Goal: Task Accomplishment & Management: Manage account settings

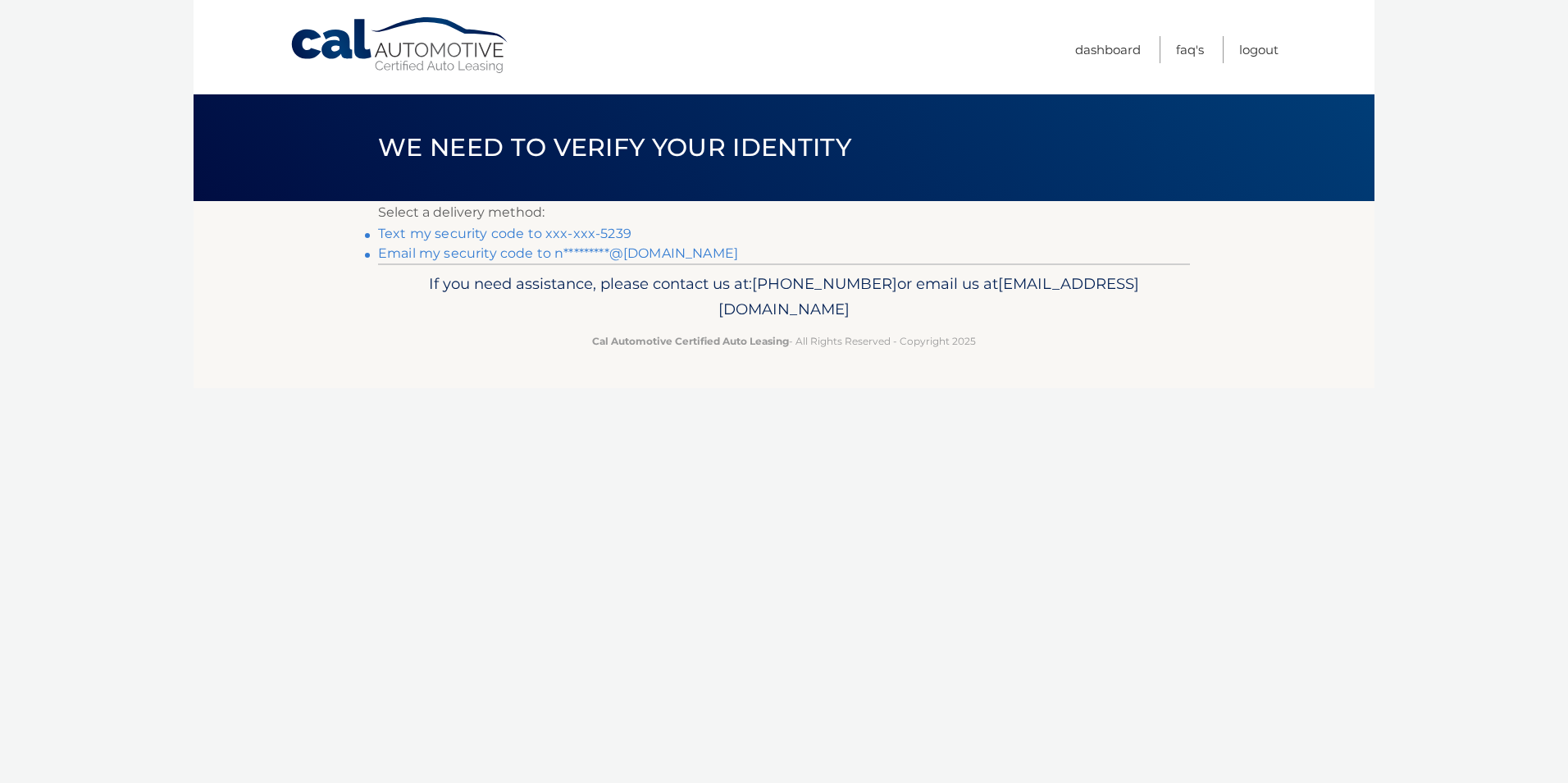
click at [502, 253] on link "Email my security code to n*********@yahoo.com" at bounding box center [558, 253] width 360 height 15
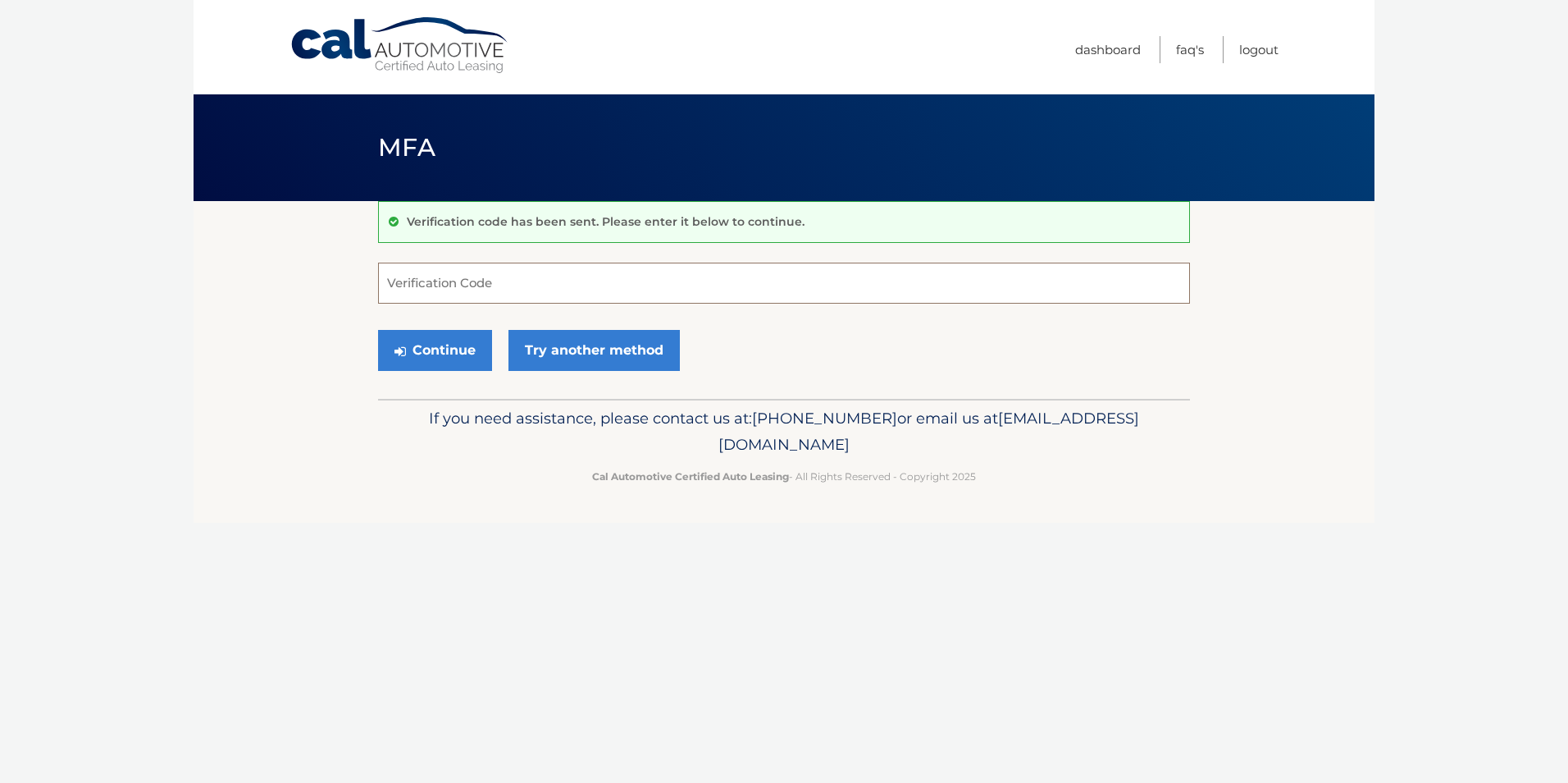
click at [502, 283] on input "Verification Code" at bounding box center [784, 283] width 812 height 41
paste input "779462"
click at [453, 355] on button "Continue" at bounding box center [436, 350] width 114 height 41
click at [514, 271] on label "Verification Code" at bounding box center [784, 269] width 812 height 13
click at [514, 271] on input "779462" at bounding box center [784, 283] width 812 height 41
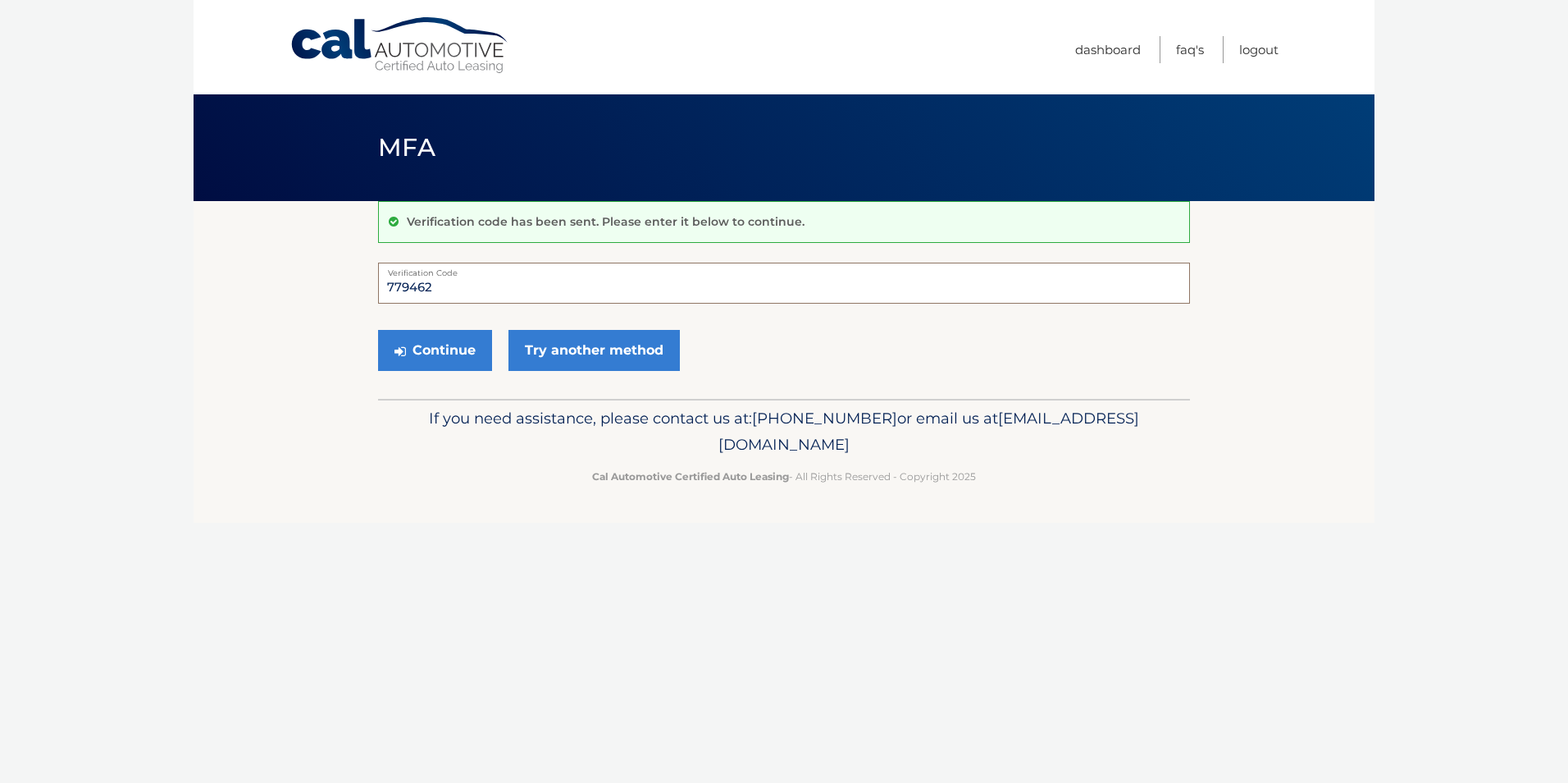
click at [476, 294] on input "779462" at bounding box center [784, 283] width 812 height 41
type input "779462"
click at [460, 348] on button "Continue" at bounding box center [436, 350] width 114 height 41
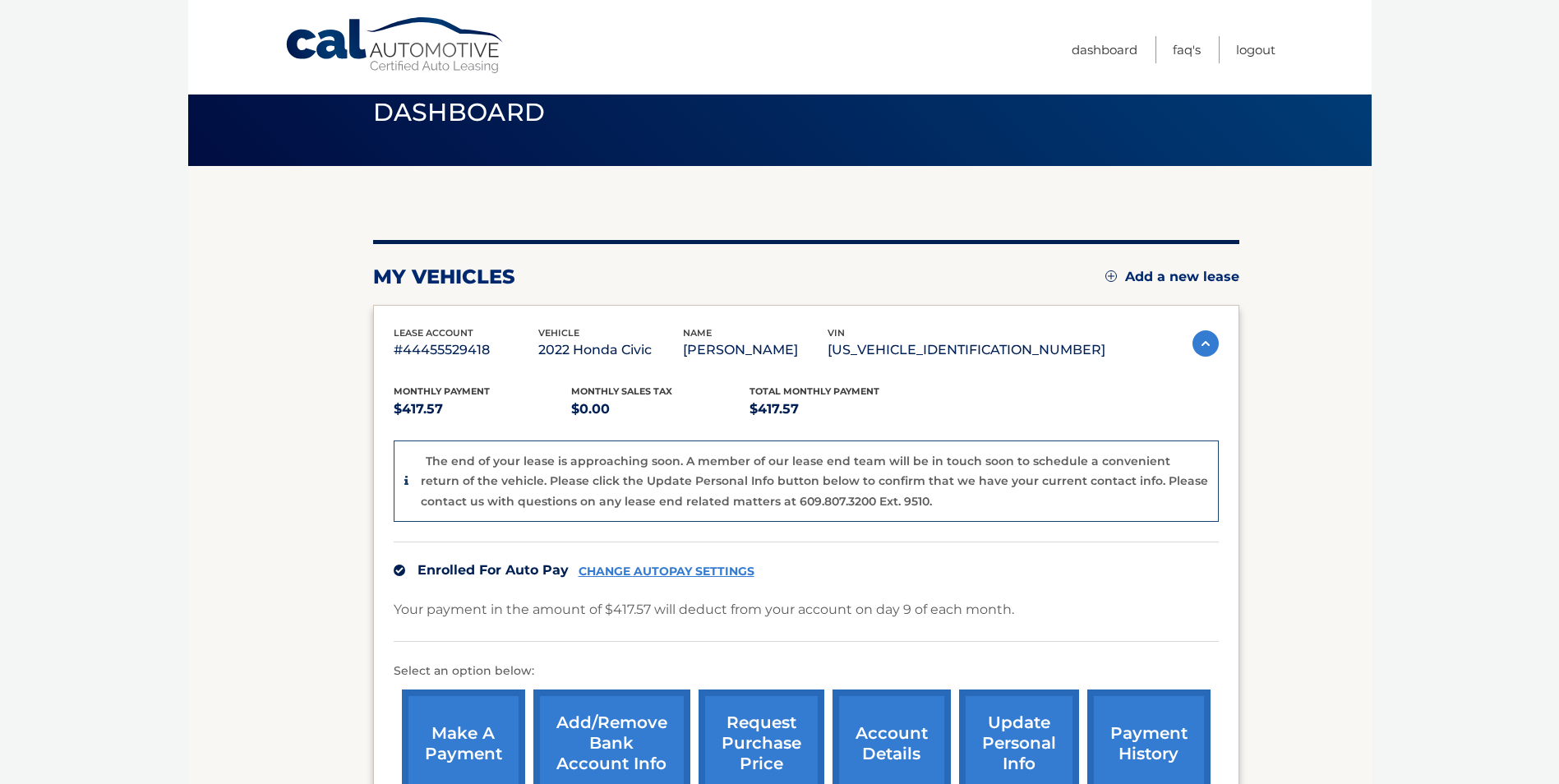
scroll to position [5, 0]
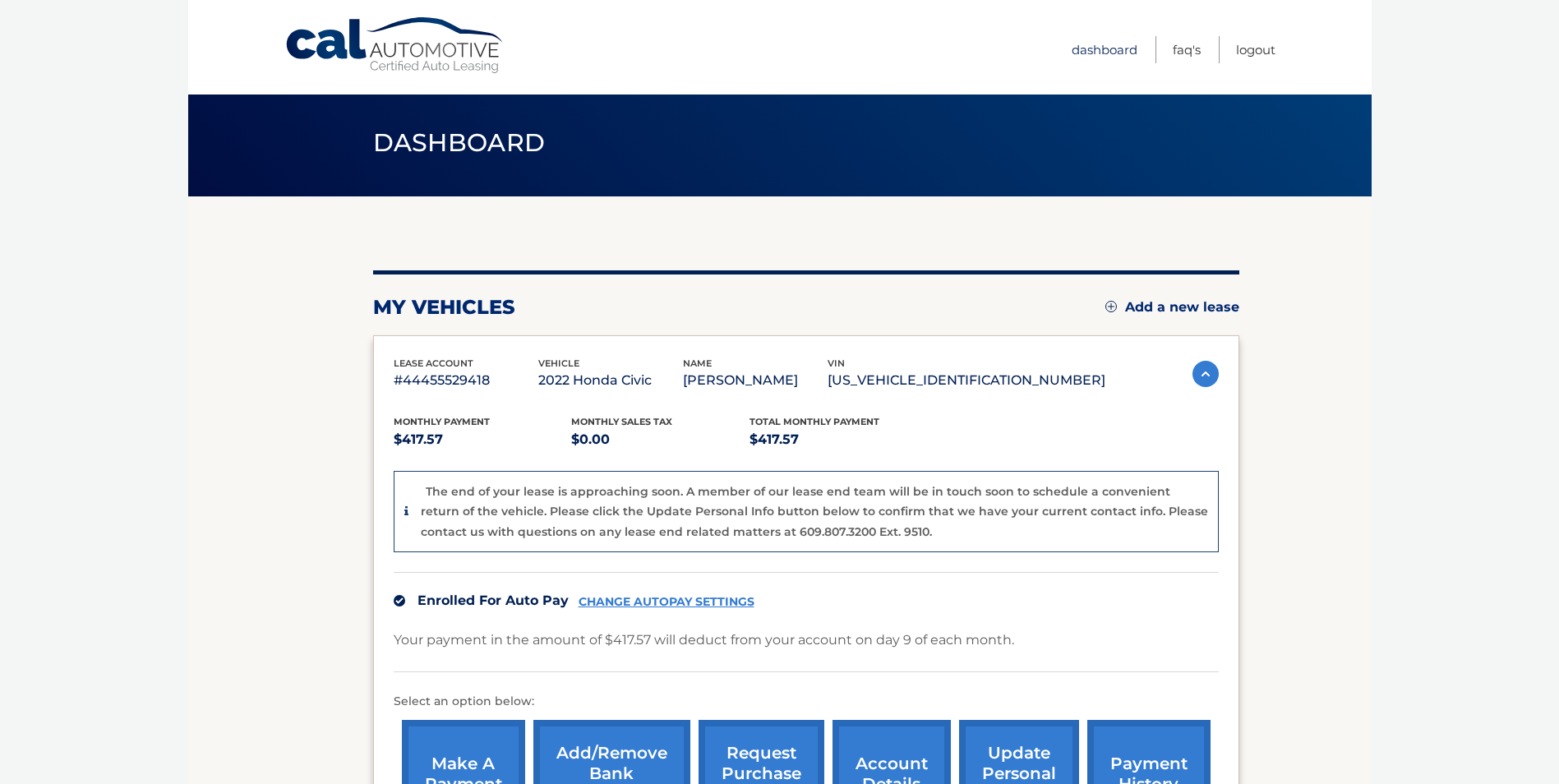
click at [1126, 52] on link "Dashboard" at bounding box center [1105, 49] width 66 height 27
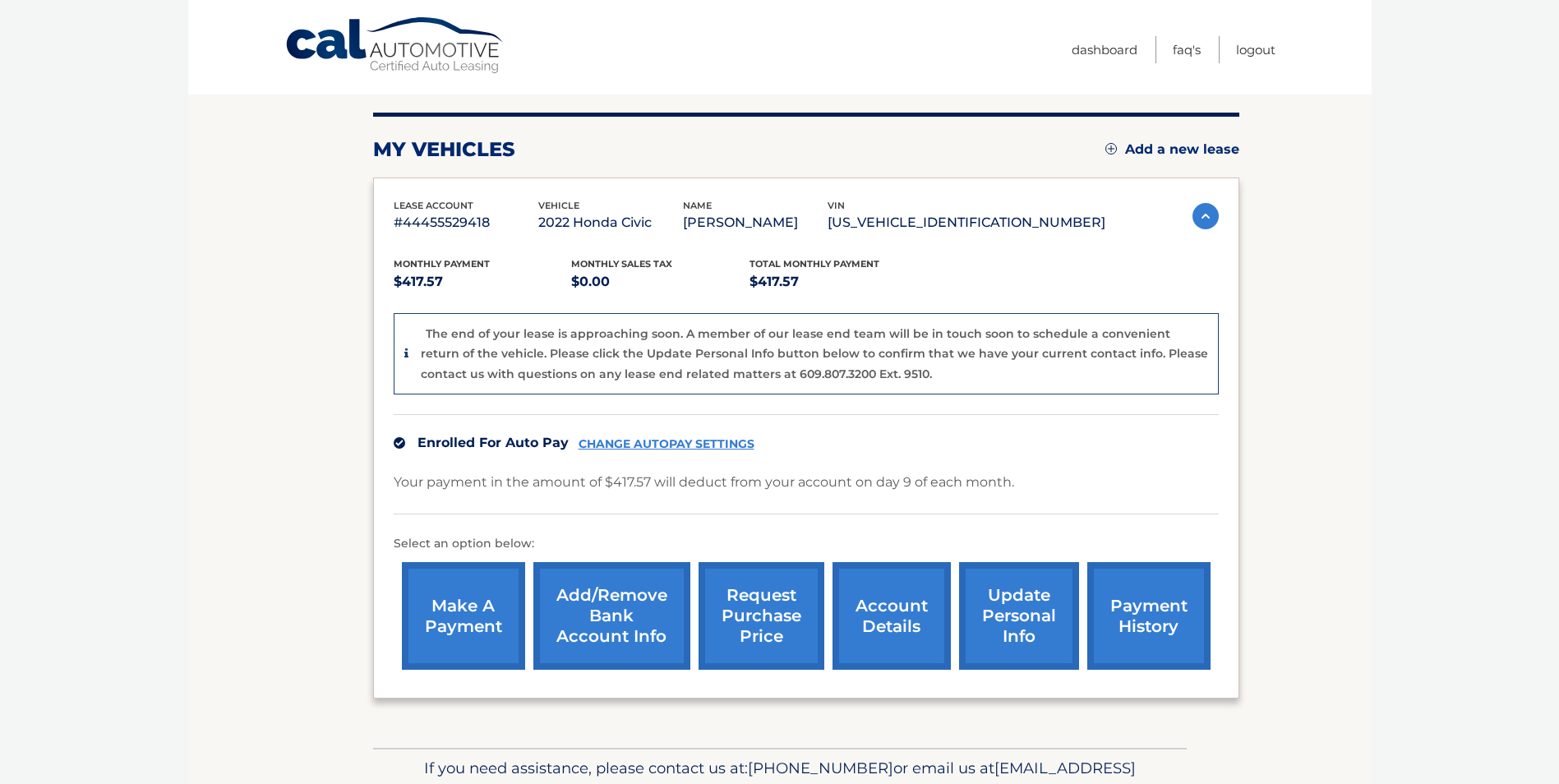
scroll to position [164, 0]
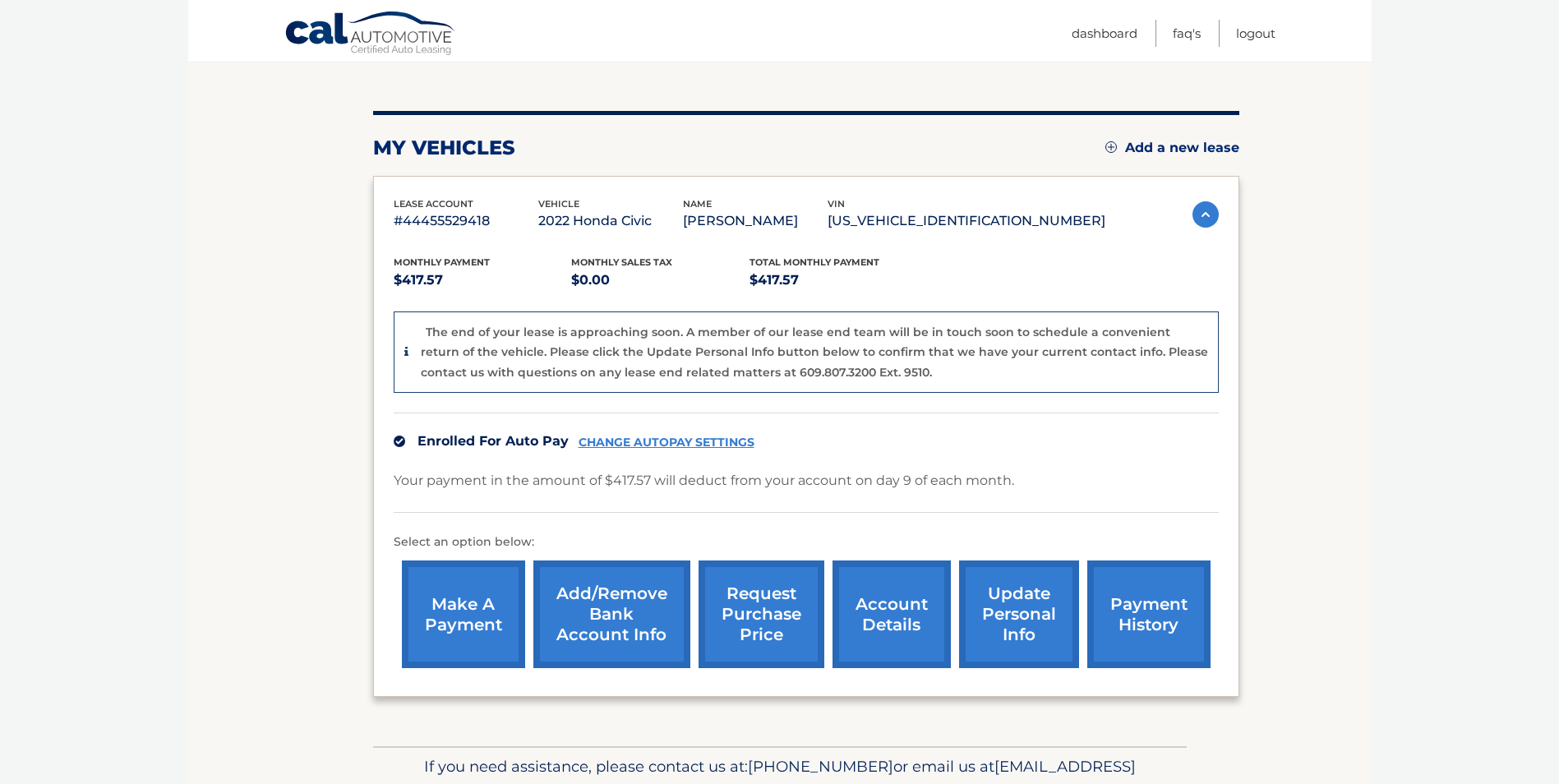
click at [674, 443] on link "CHANGE AUTOPAY SETTINGS" at bounding box center [666, 443] width 176 height 14
click at [857, 634] on link "account details" at bounding box center [892, 614] width 118 height 107
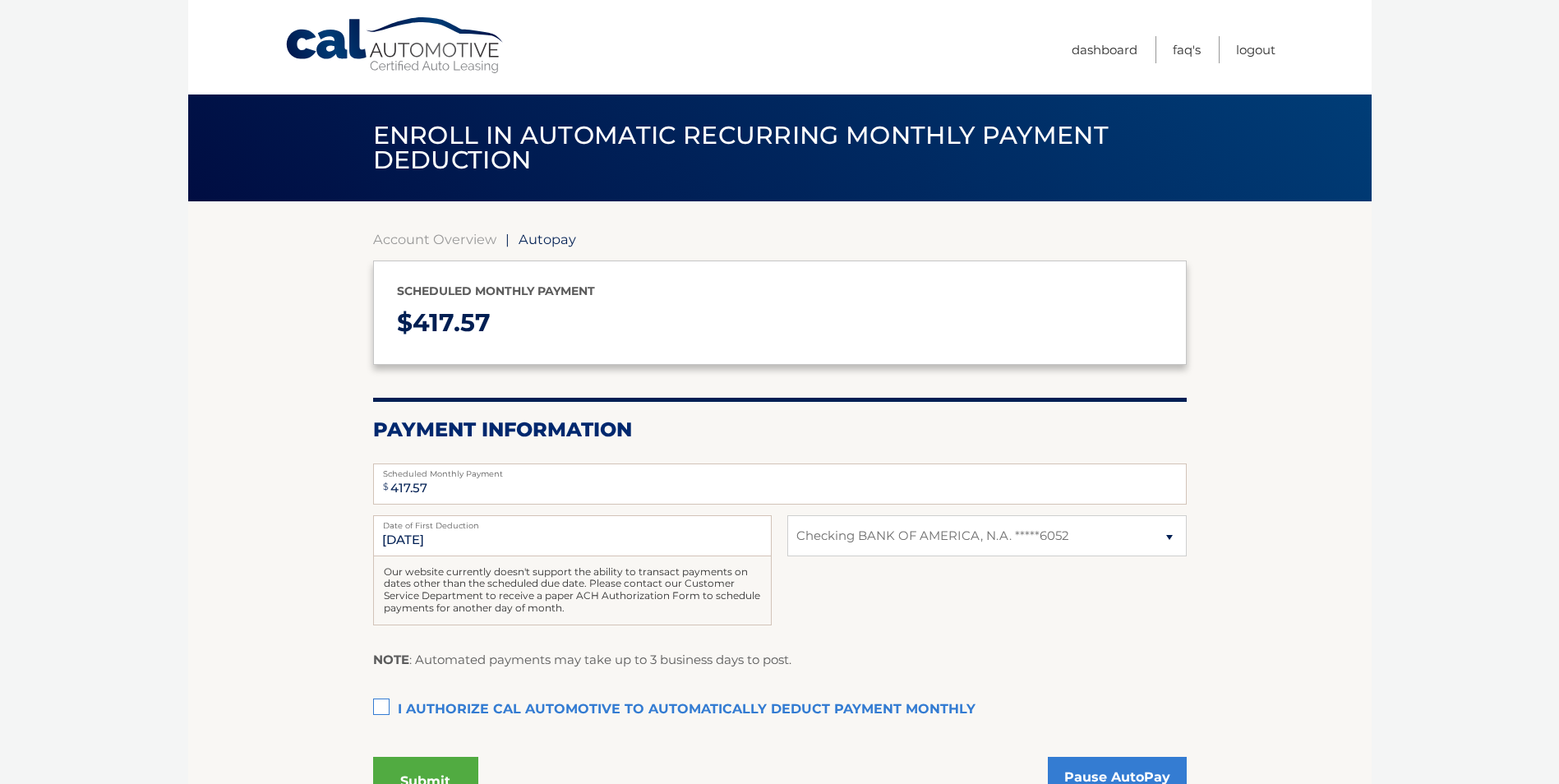
select select "YmMyOTQ3ZWMtNzFkNS00ZGFjLTgyYTktYjEyNzkzN2Q5OWY0"
click at [279, 405] on section "Account Overview | Autopay Scheduled monthly payment $ 417.57 Payment Informati…" at bounding box center [779, 515] width 1183 height 628
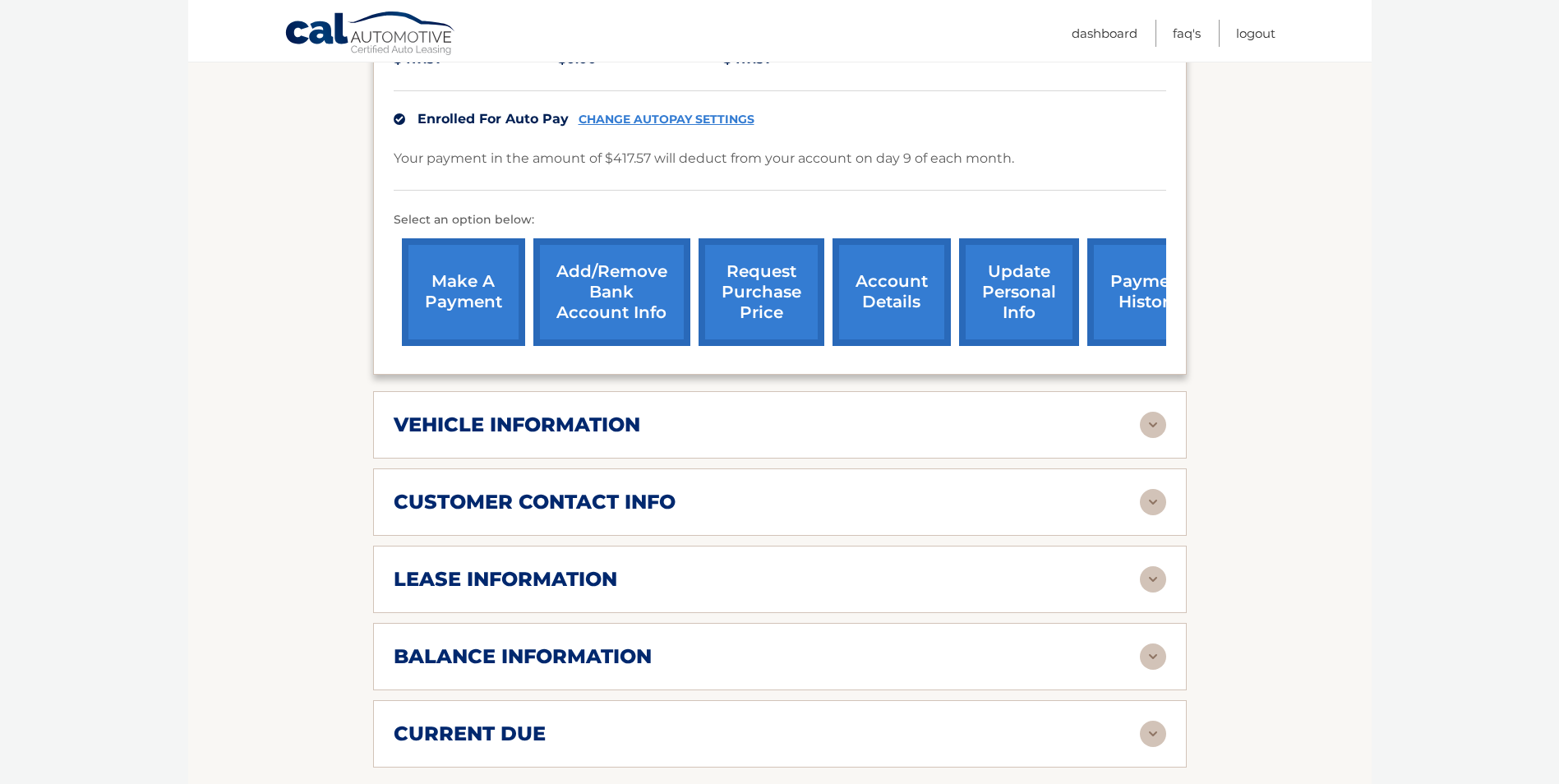
scroll to position [410, 0]
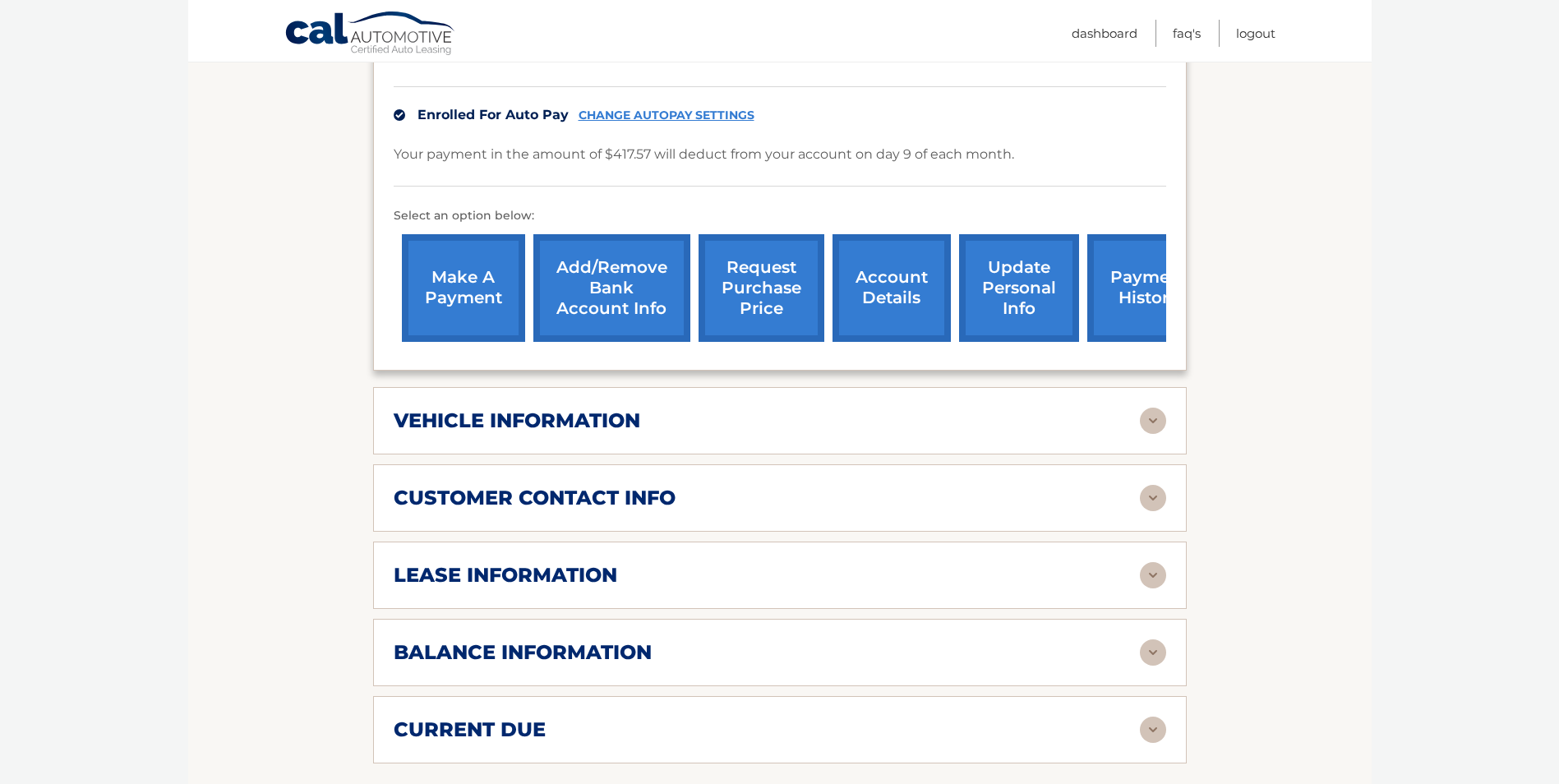
click at [547, 569] on h2 "lease information" at bounding box center [505, 575] width 224 height 25
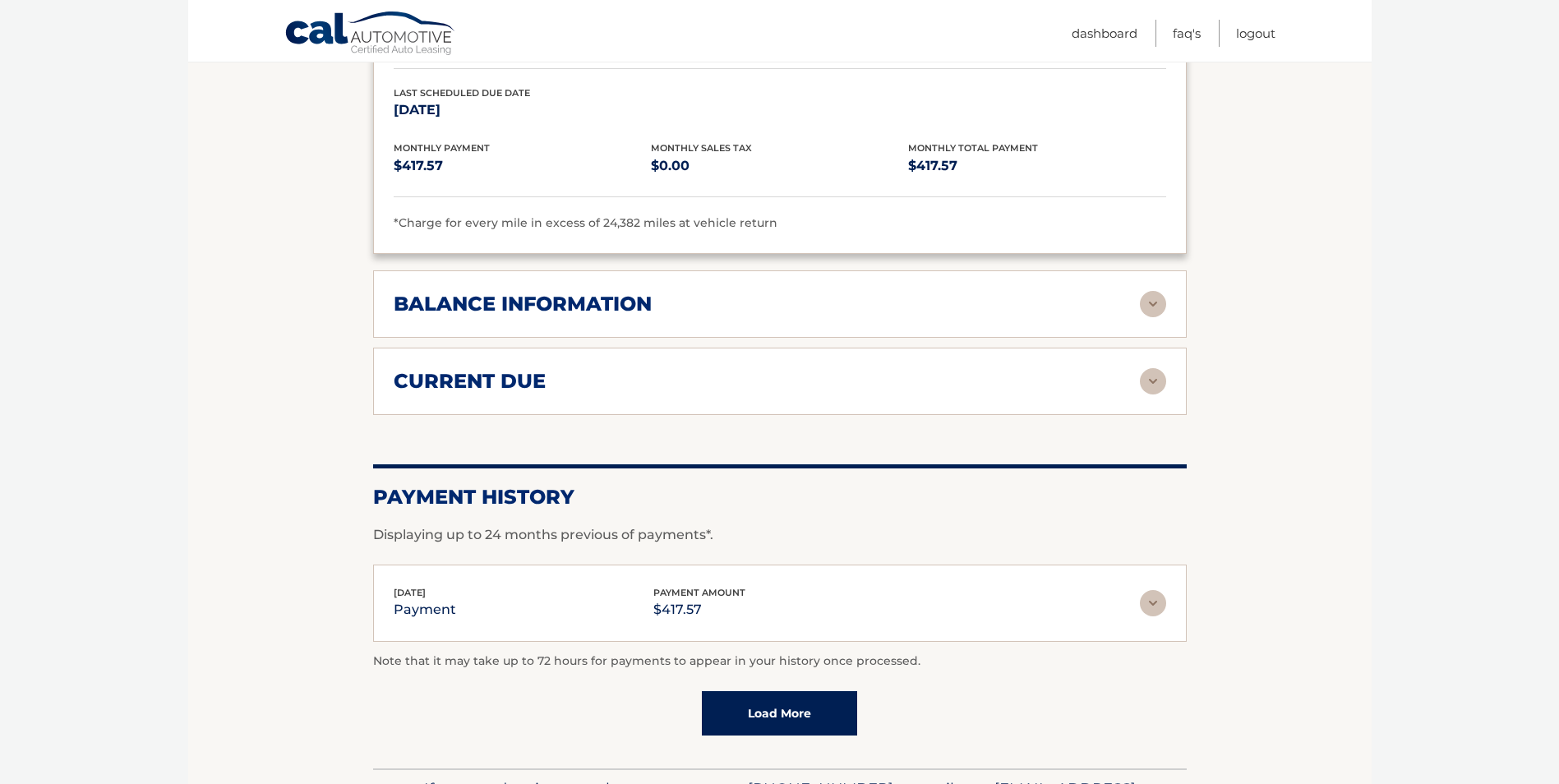
scroll to position [1068, 0]
click at [542, 394] on div "current due Late Charges $0.00 Miscelleneous Charges* $0.00 Sales Tax $0.00 pay…" at bounding box center [780, 380] width 814 height 67
click at [1120, 393] on div "current due Late Charges $0.00 Miscelleneous Charges* $0.00 Sales Tax $0.00 pay…" at bounding box center [780, 380] width 814 height 67
click at [1160, 382] on img at bounding box center [1153, 380] width 26 height 26
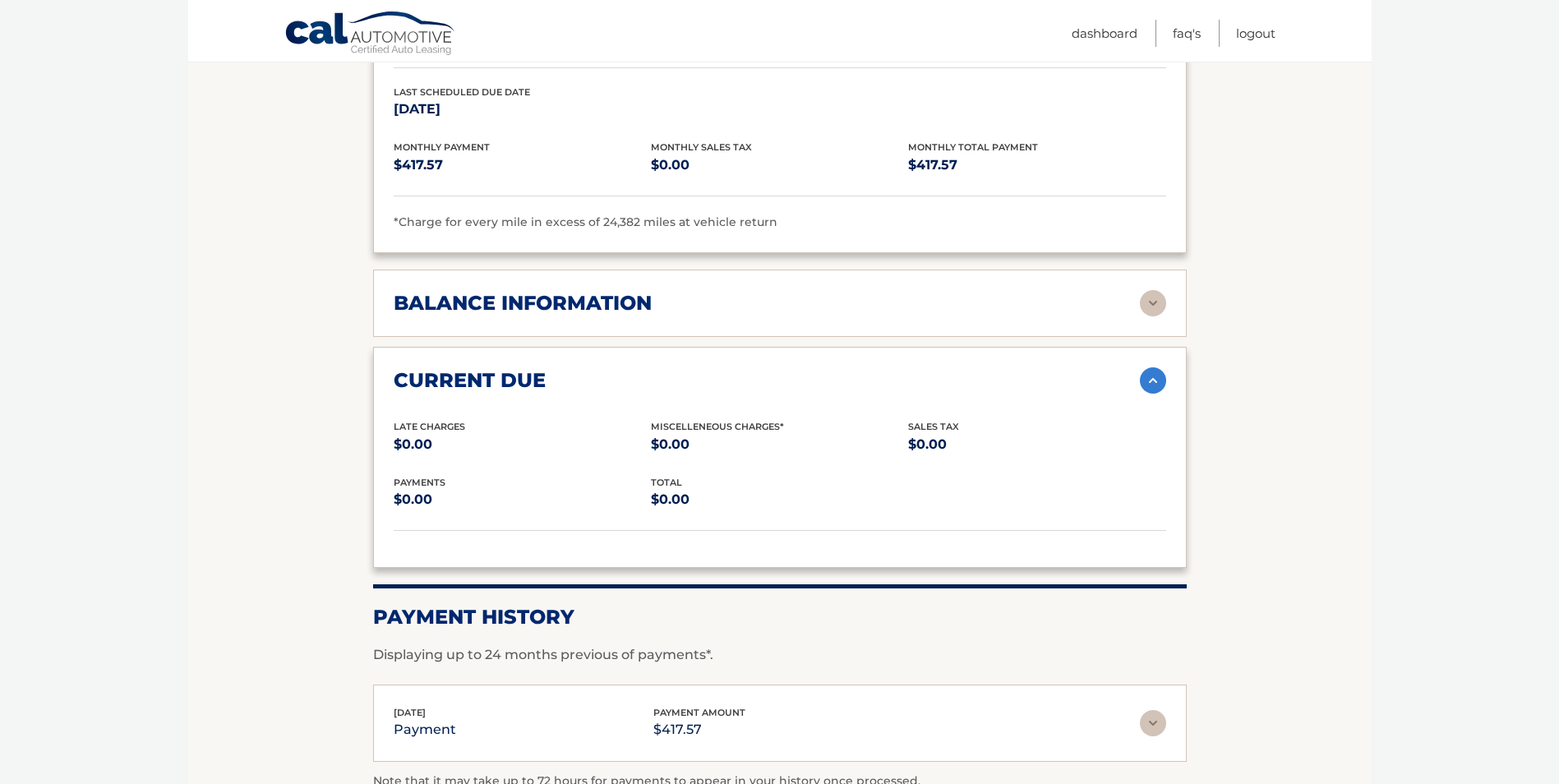
click at [1156, 302] on img at bounding box center [1153, 302] width 26 height 26
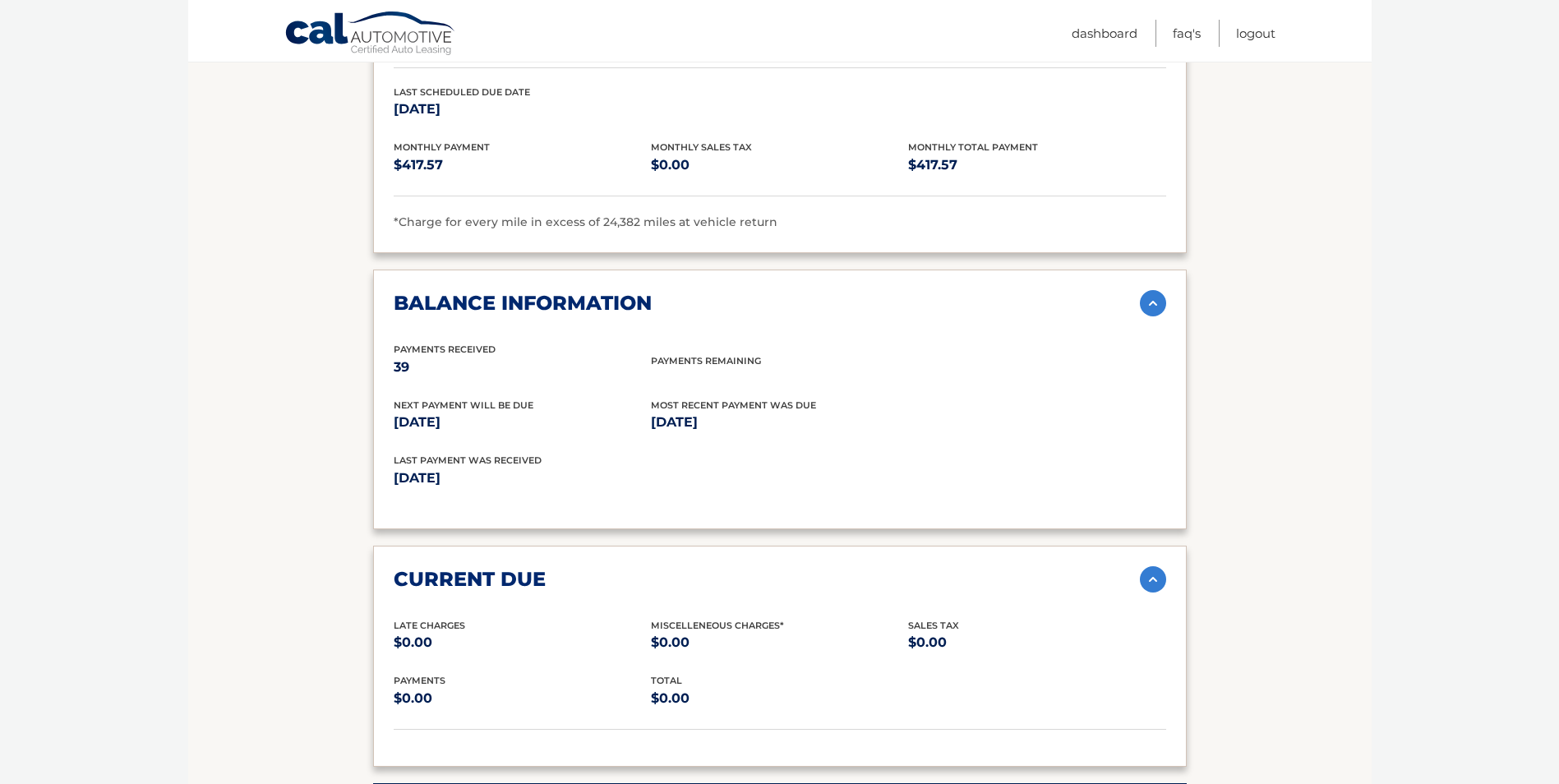
scroll to position [1396, 0]
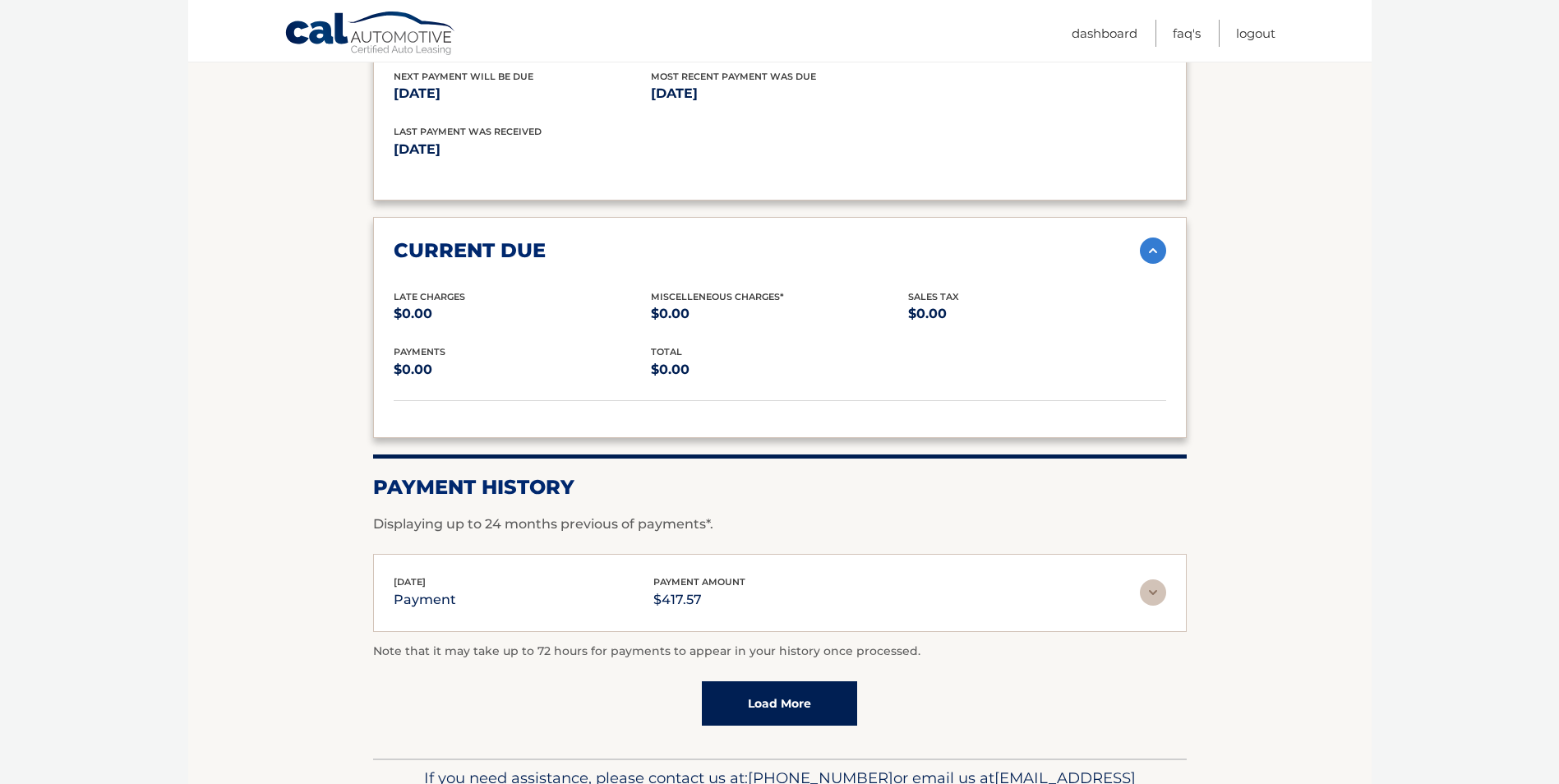
click at [1148, 599] on img at bounding box center [1153, 592] width 26 height 26
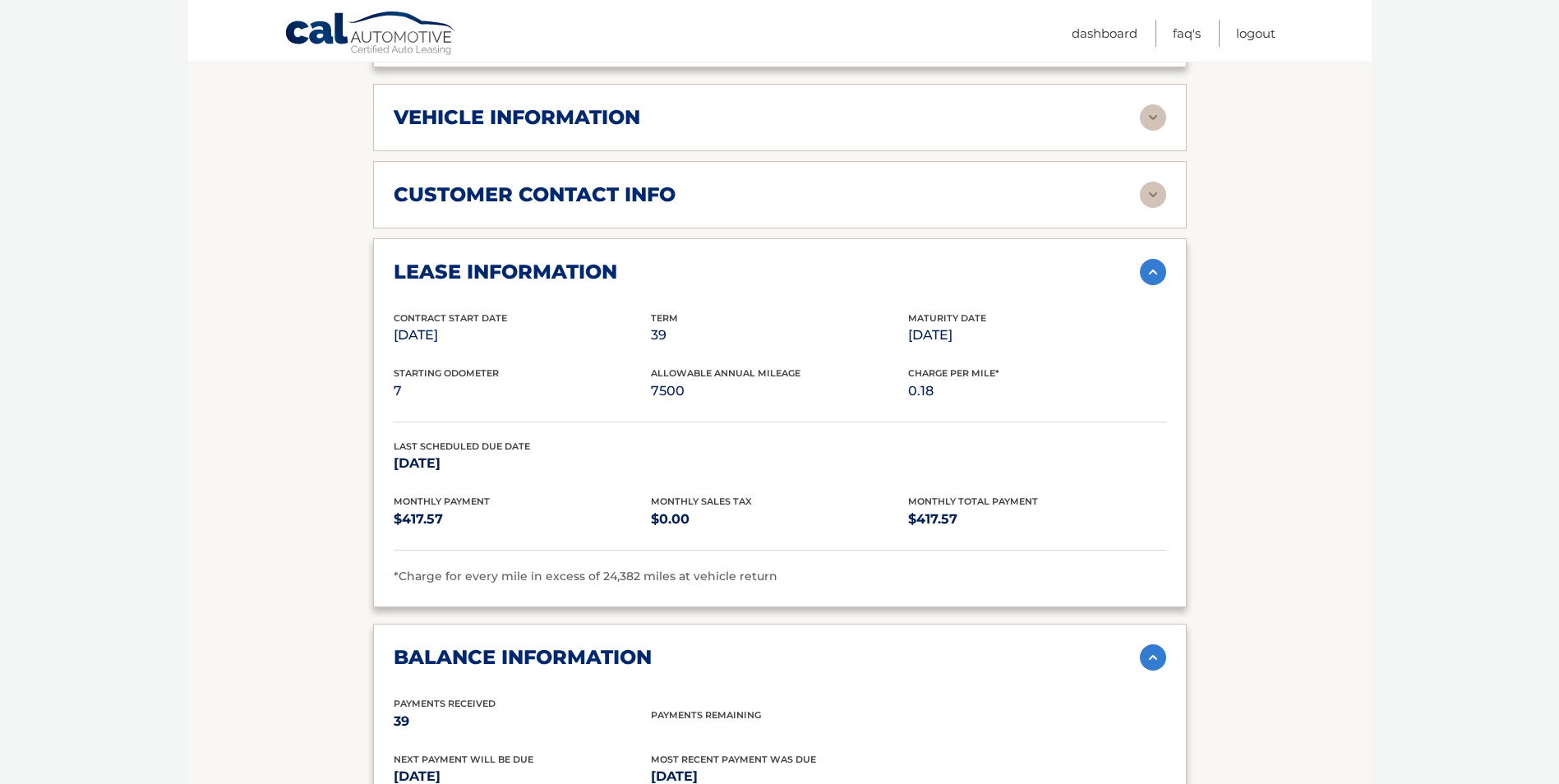
scroll to position [447, 0]
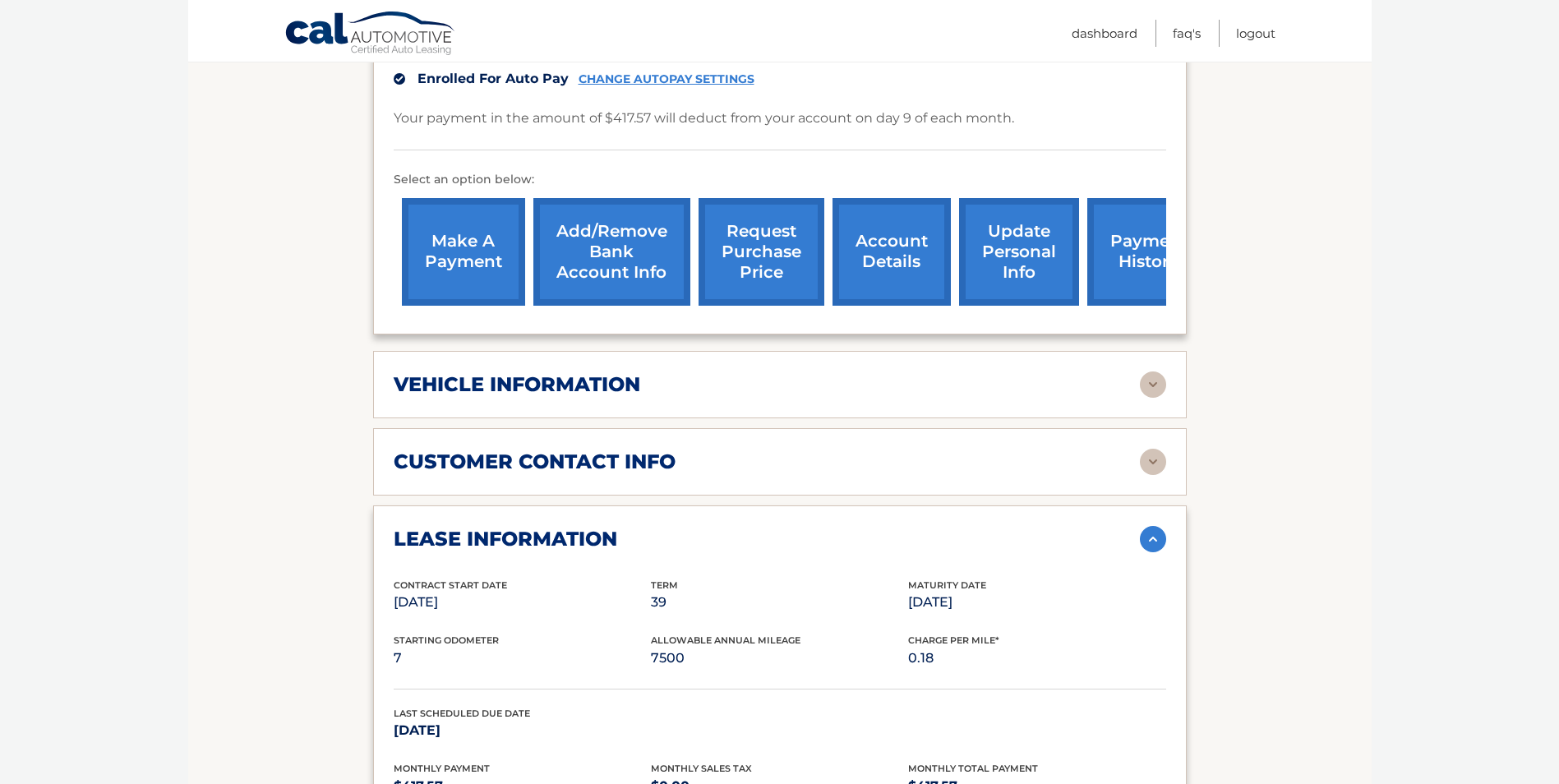
click at [1134, 240] on link "payment history" at bounding box center [1149, 251] width 123 height 107
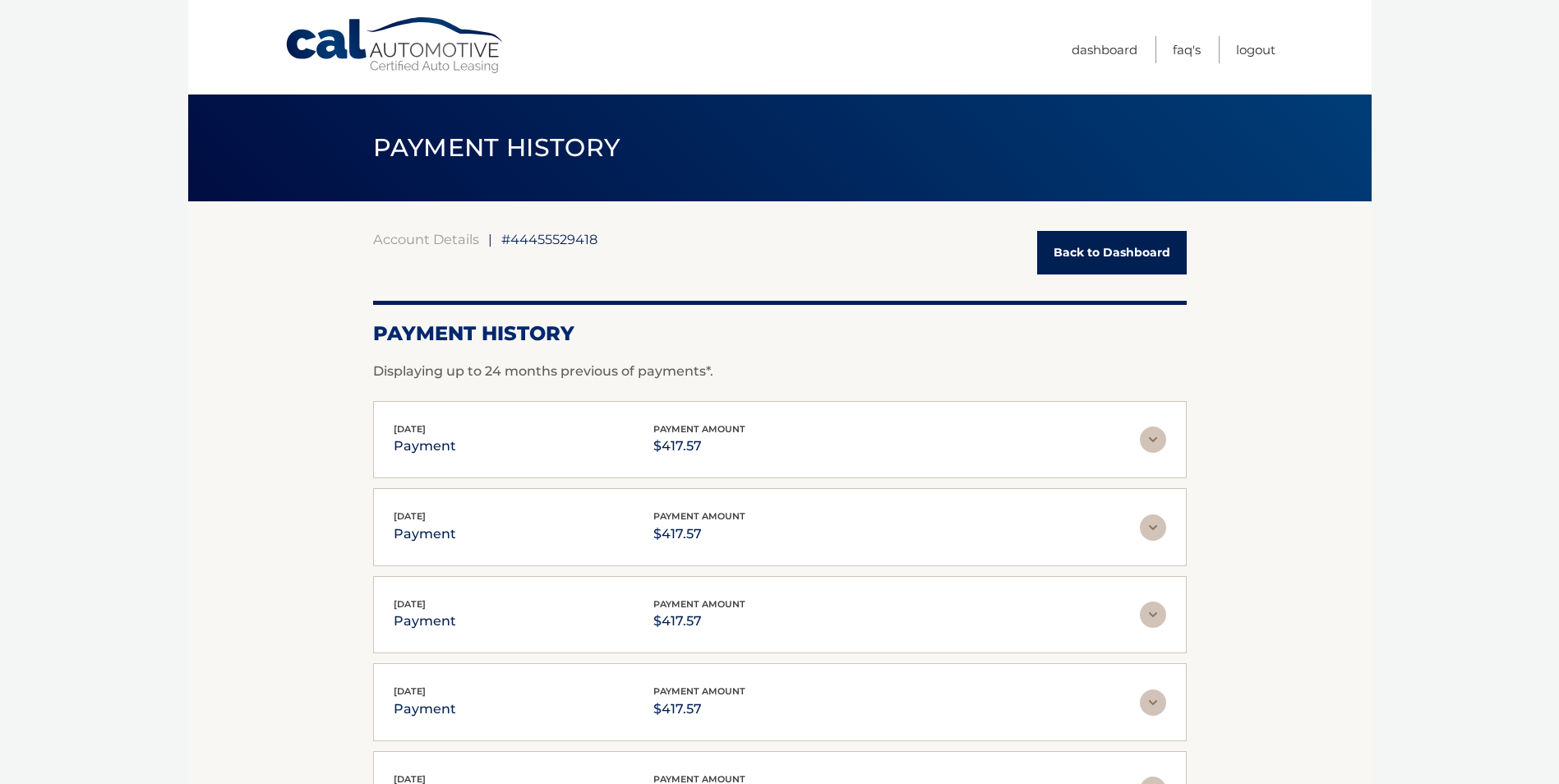
click at [1157, 447] on img at bounding box center [1153, 439] width 26 height 26
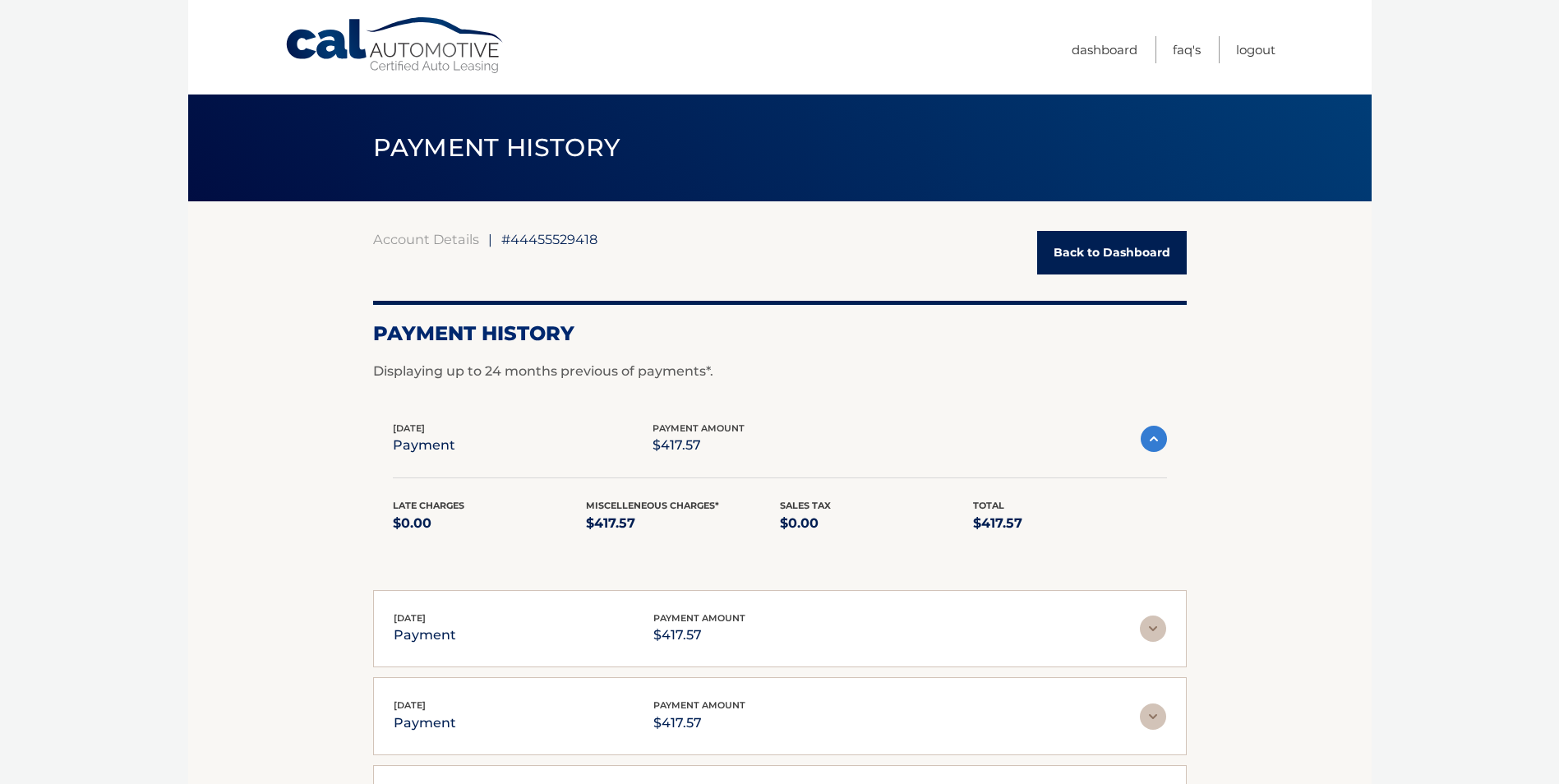
click at [1157, 447] on img at bounding box center [1153, 438] width 26 height 26
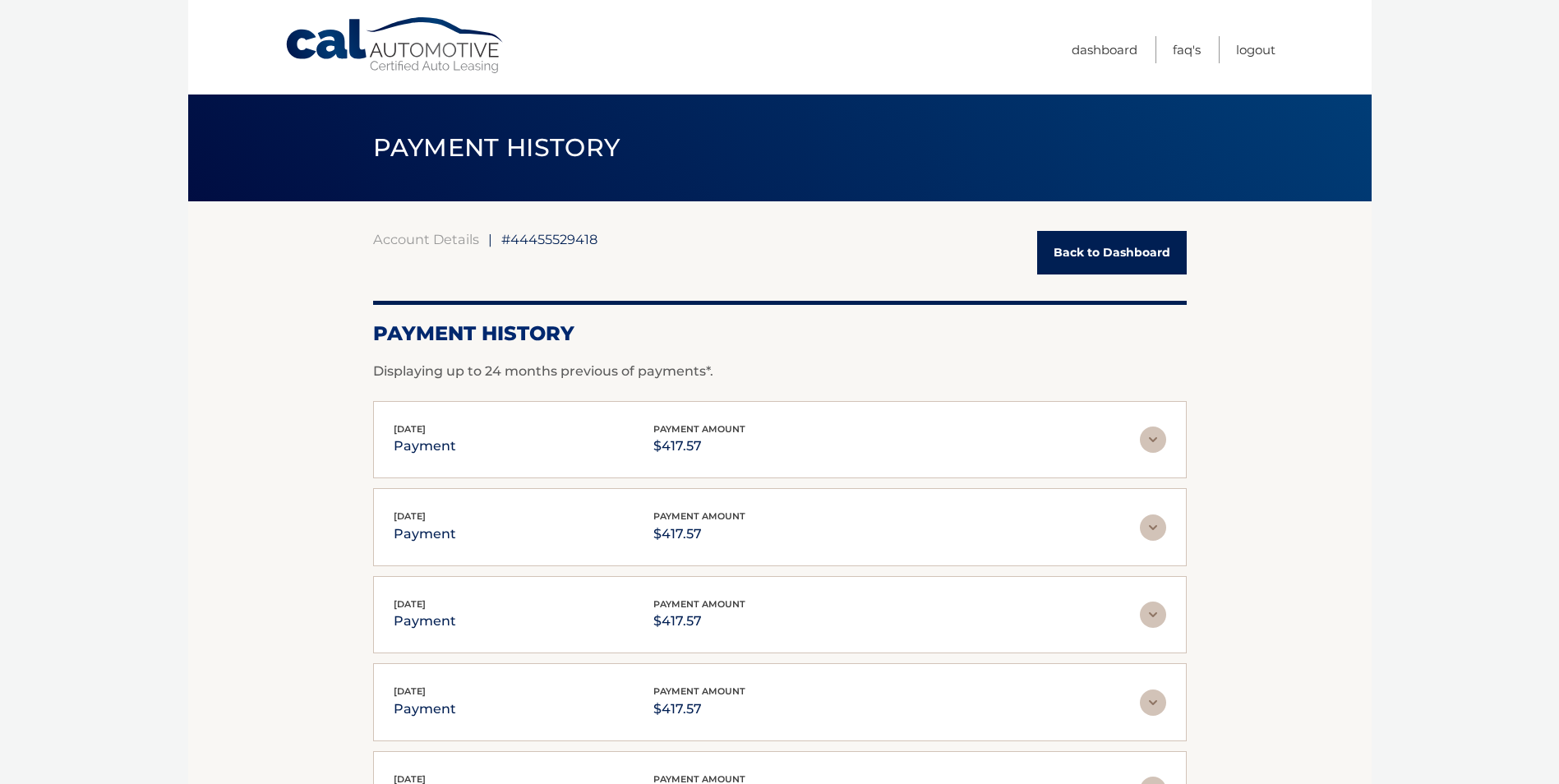
click at [1151, 521] on img at bounding box center [1153, 527] width 26 height 26
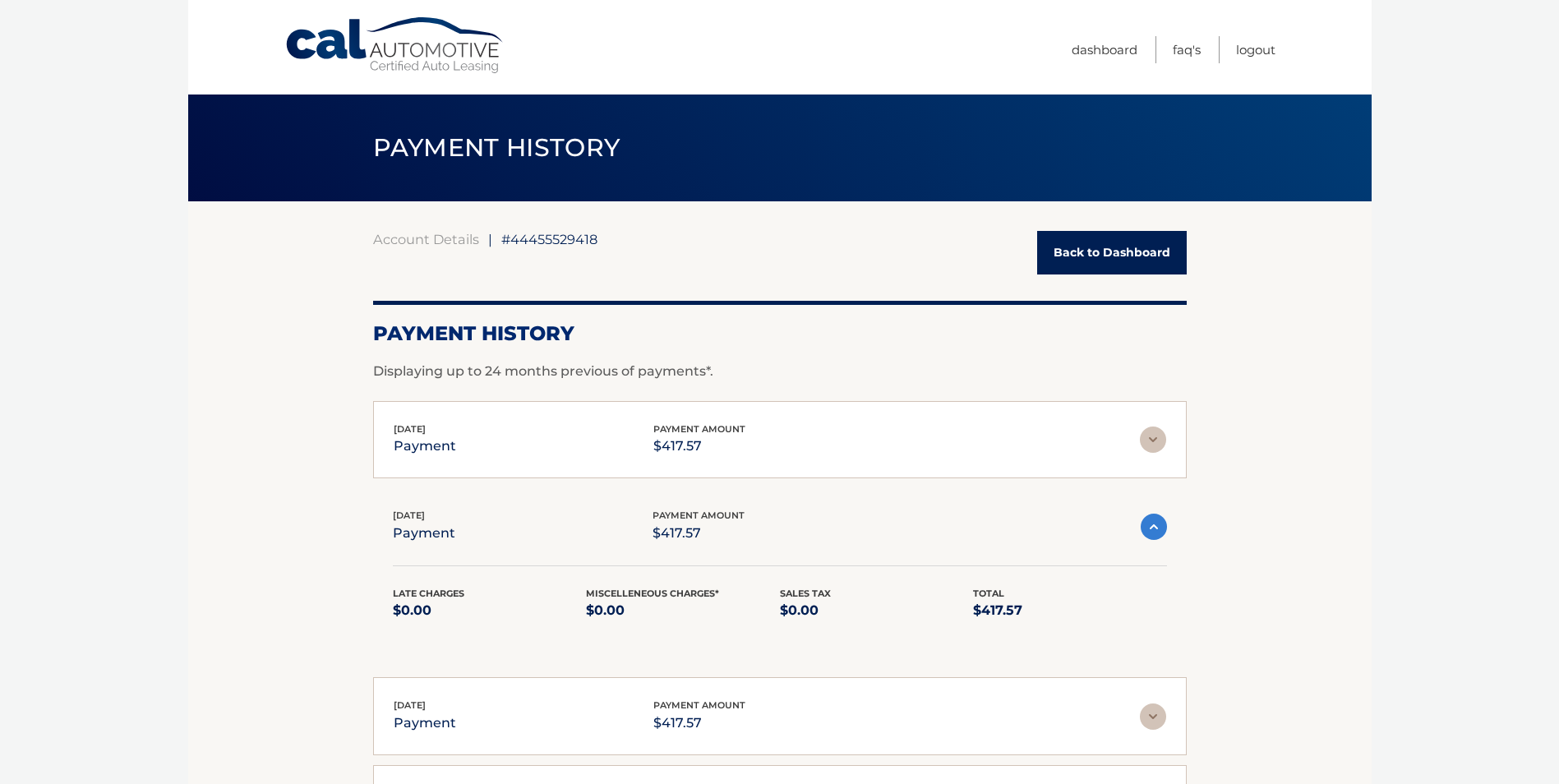
click at [1151, 521] on img at bounding box center [1153, 526] width 26 height 26
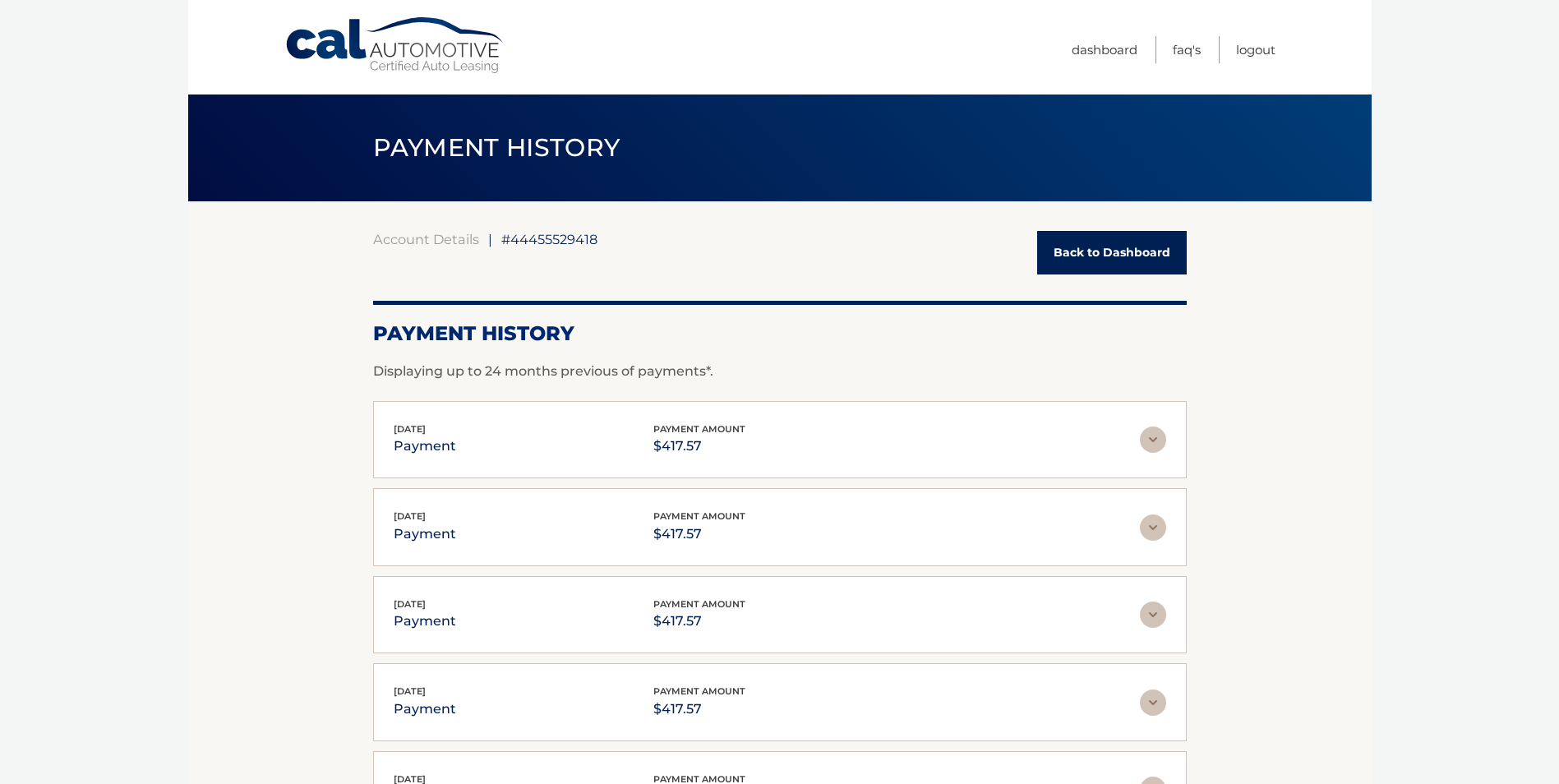
click at [429, 154] on span "PAYMENT HISTORY" at bounding box center [496, 148] width 248 height 30
click at [1114, 49] on link "Dashboard" at bounding box center [1105, 49] width 66 height 27
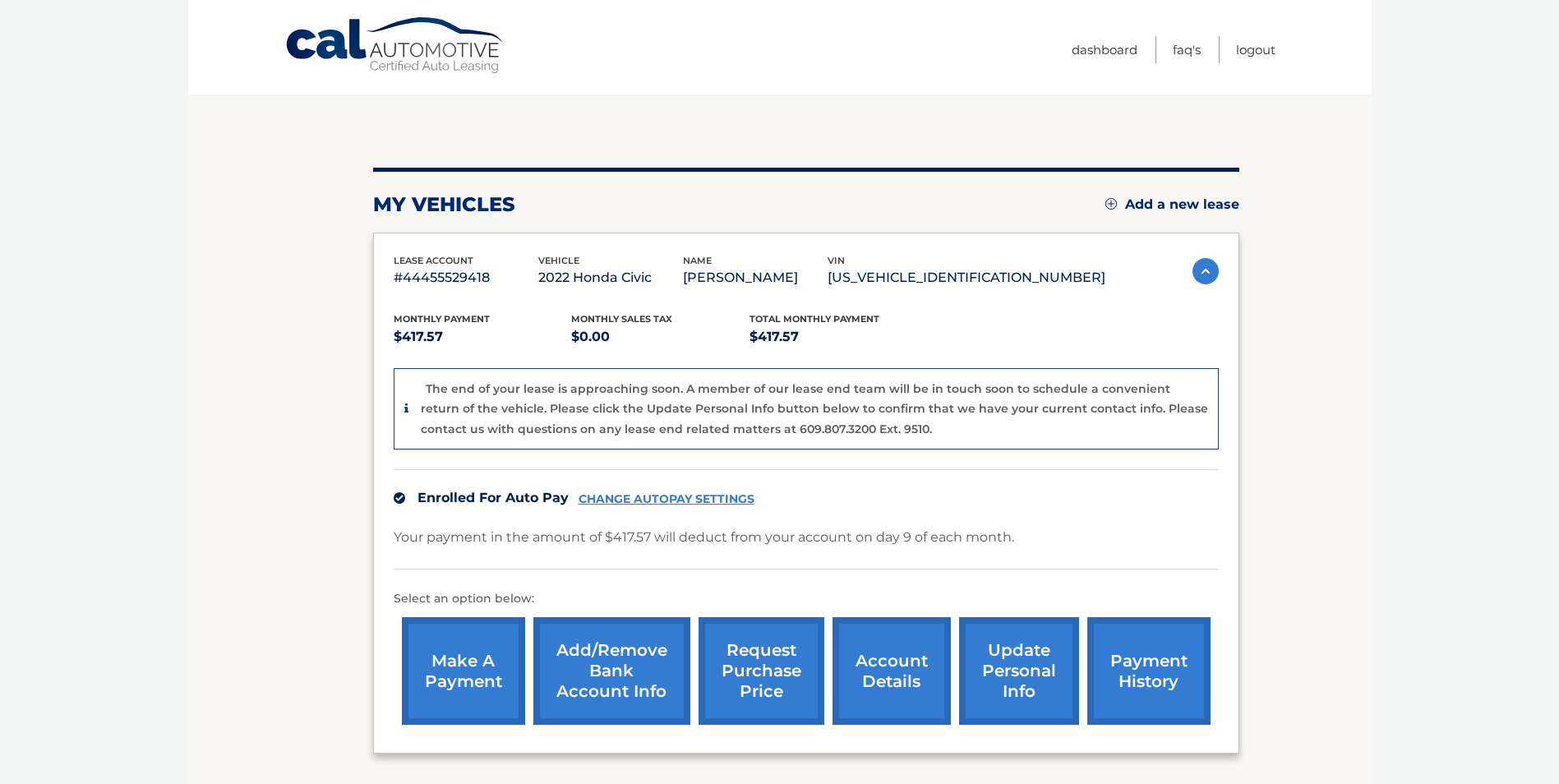
scroll to position [247, 0]
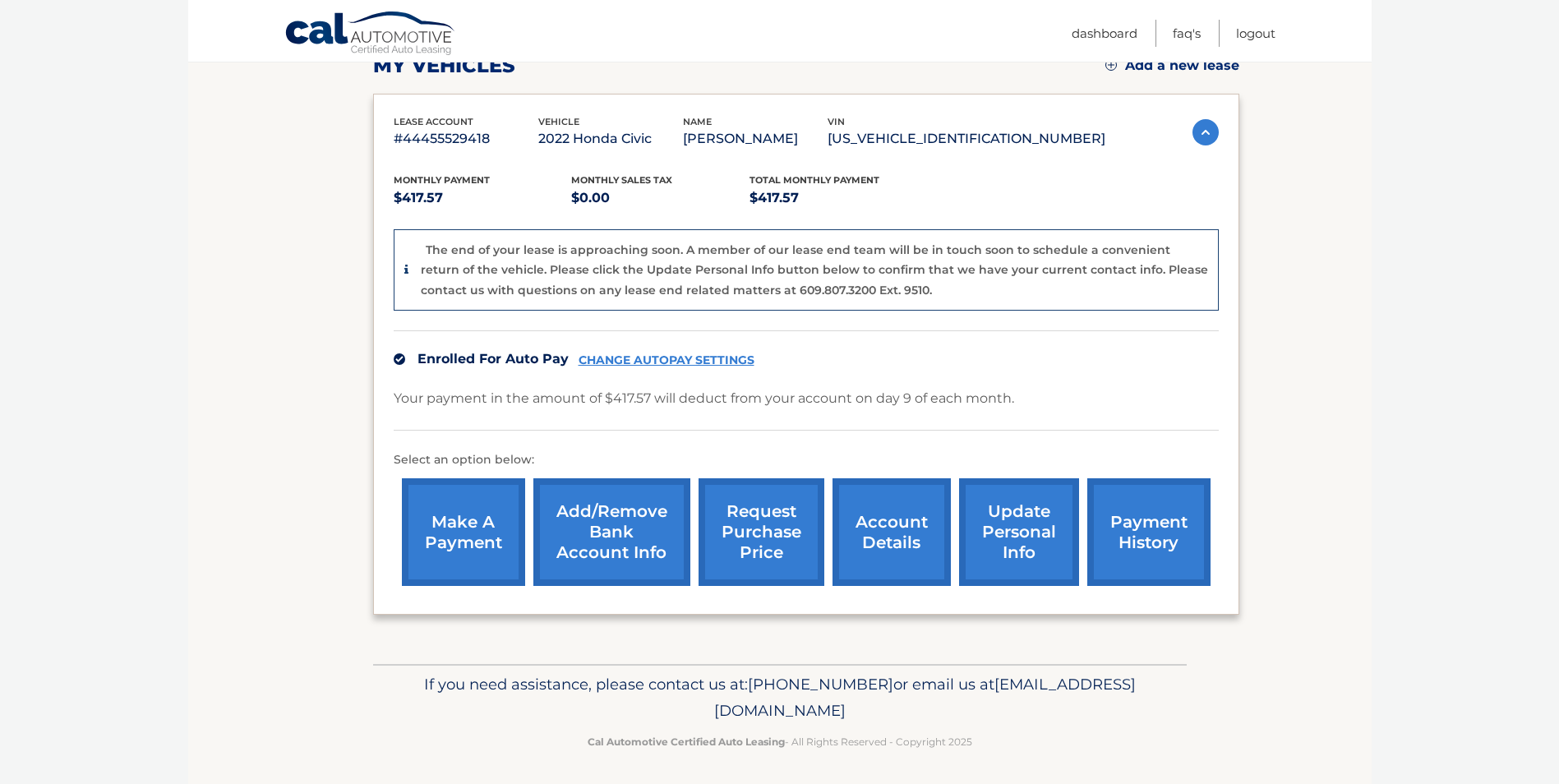
click at [674, 357] on link "CHANGE AUTOPAY SETTINGS" at bounding box center [666, 360] width 176 height 14
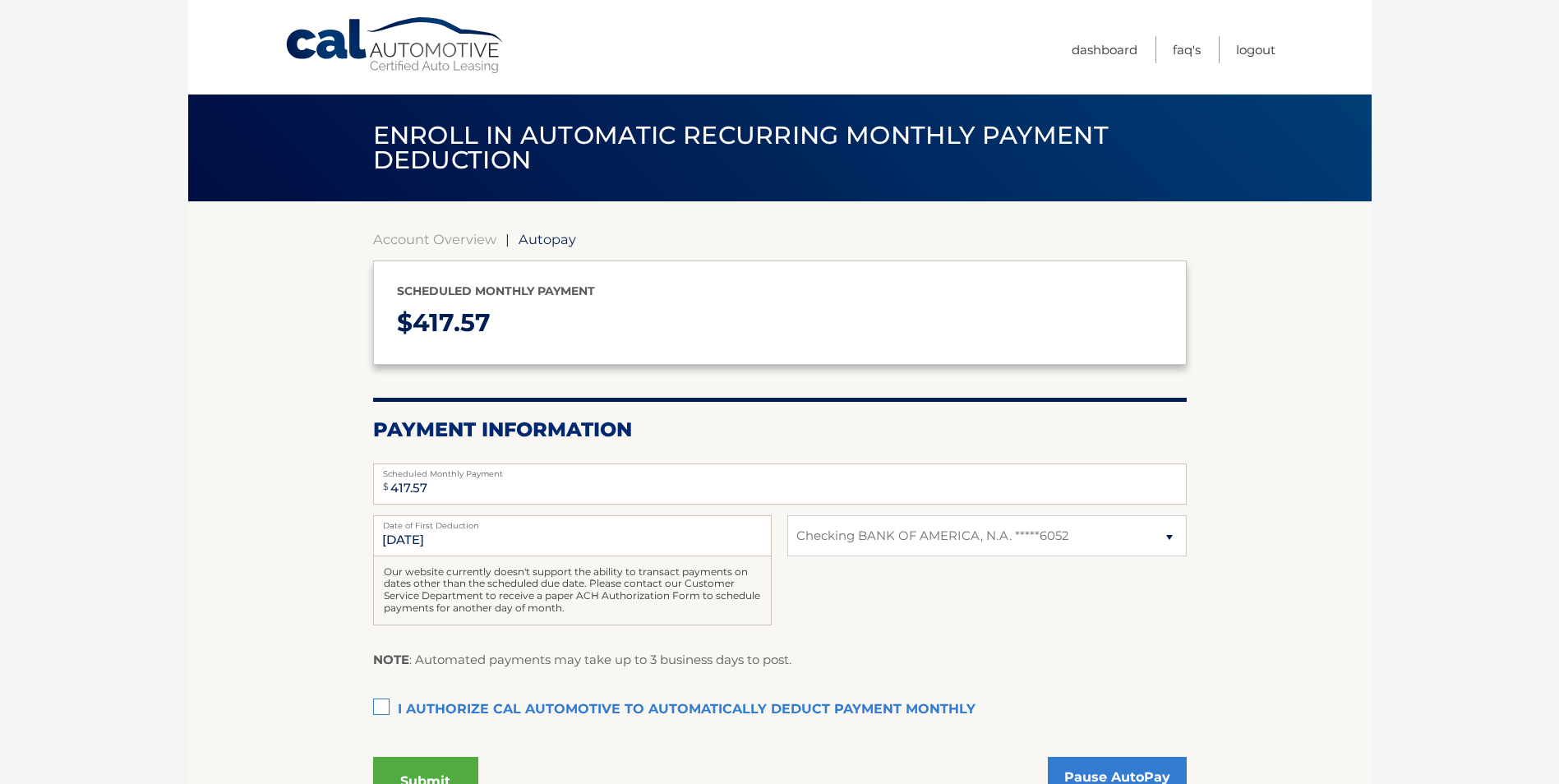
select select "YmMyOTQ3ZWMtNzFkNS00ZGFjLTgyYTktYjEyNzkzN2Q5OWY0"
click at [860, 527] on select "Select Bank Account Checking BANK OF AMERICA, N.A. *****6052" at bounding box center [987, 535] width 399 height 41
select select
click at [787, 515] on select "Select Bank Account Checking BANK OF AMERICA, N.A. *****6052" at bounding box center [987, 535] width 399 height 41
click at [453, 502] on input "417.57" at bounding box center [780, 484] width 814 height 41
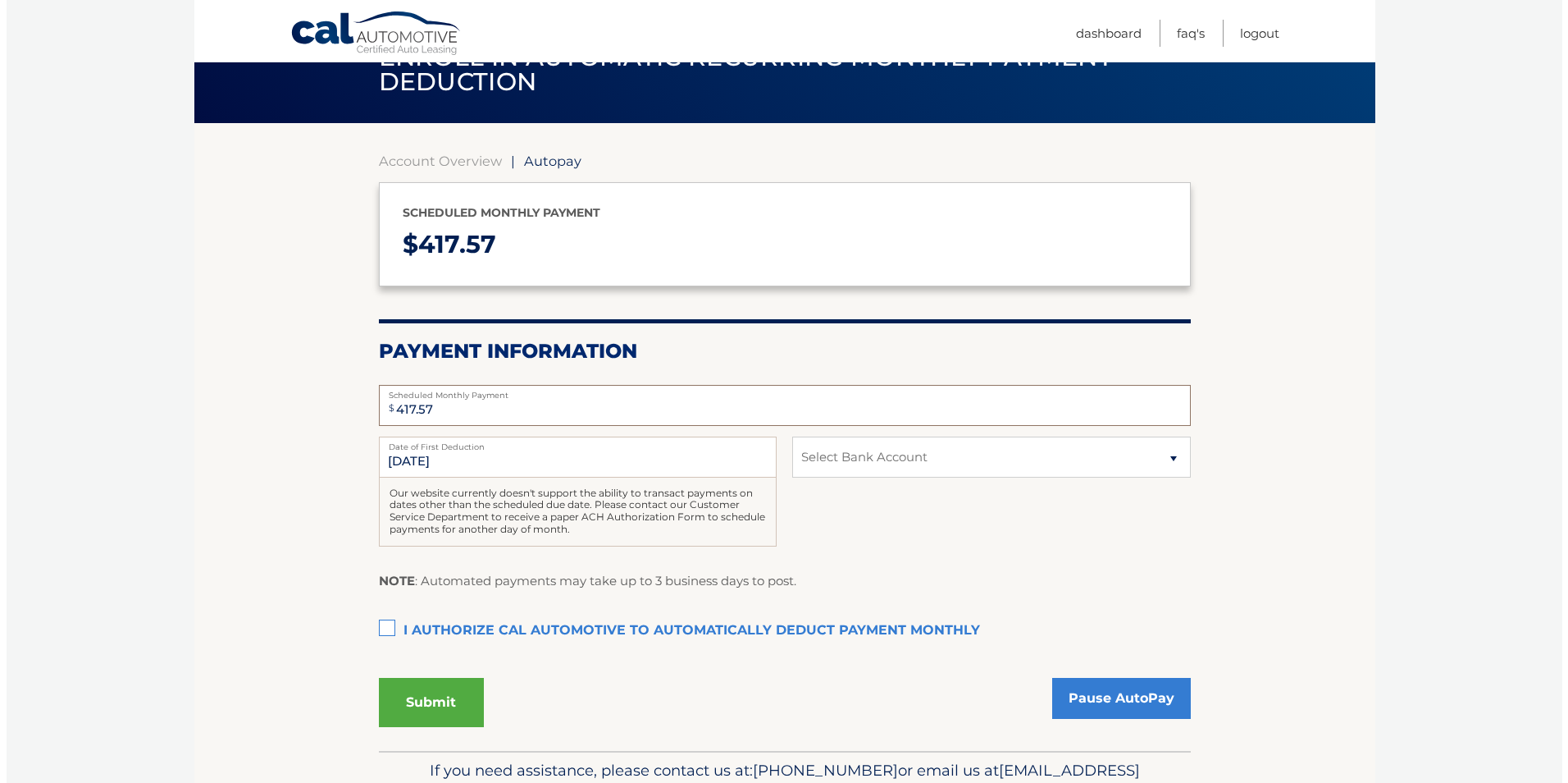
scroll to position [170, 0]
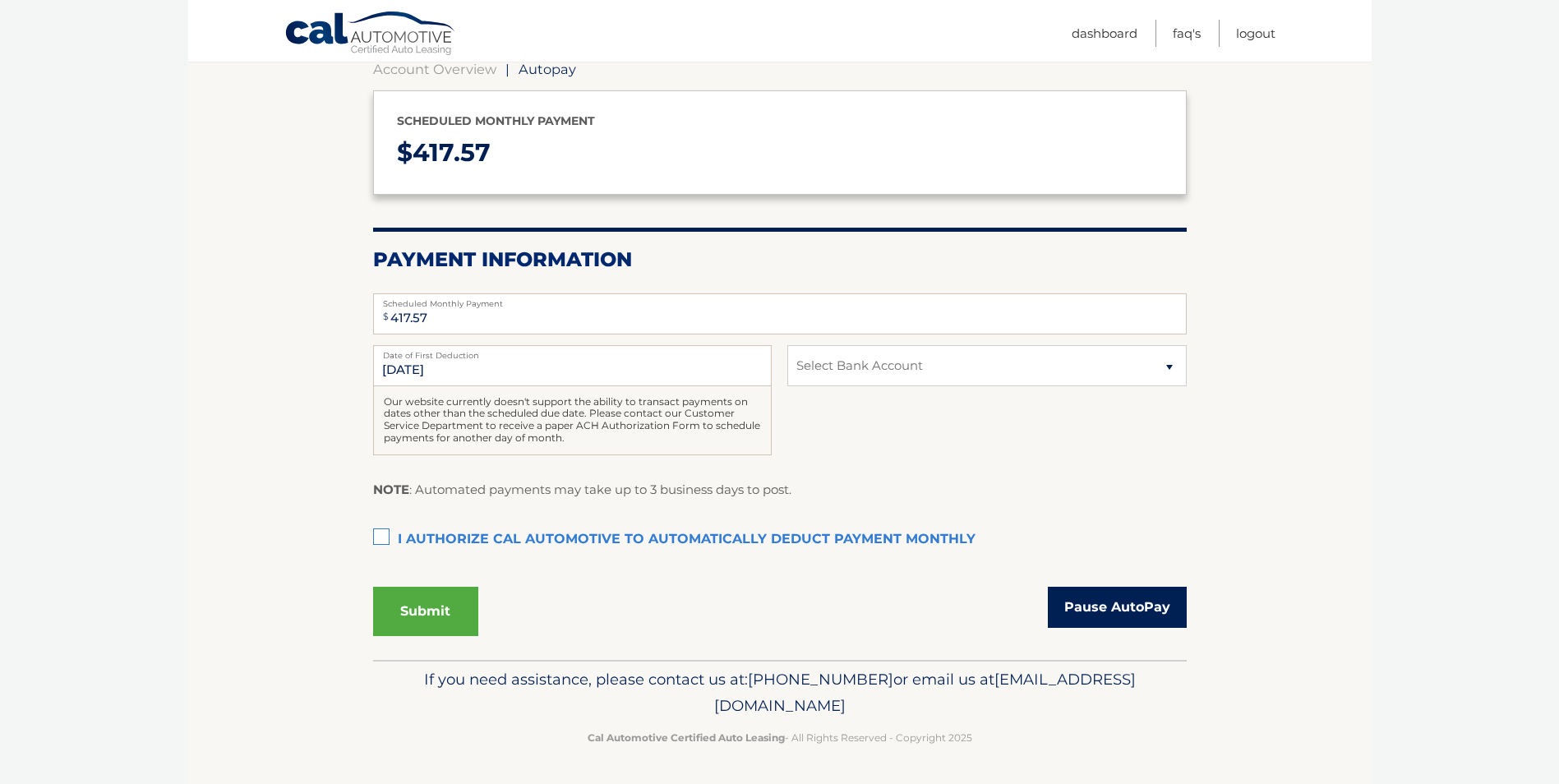
click at [1163, 619] on link "Pause AutoPay" at bounding box center [1117, 607] width 139 height 41
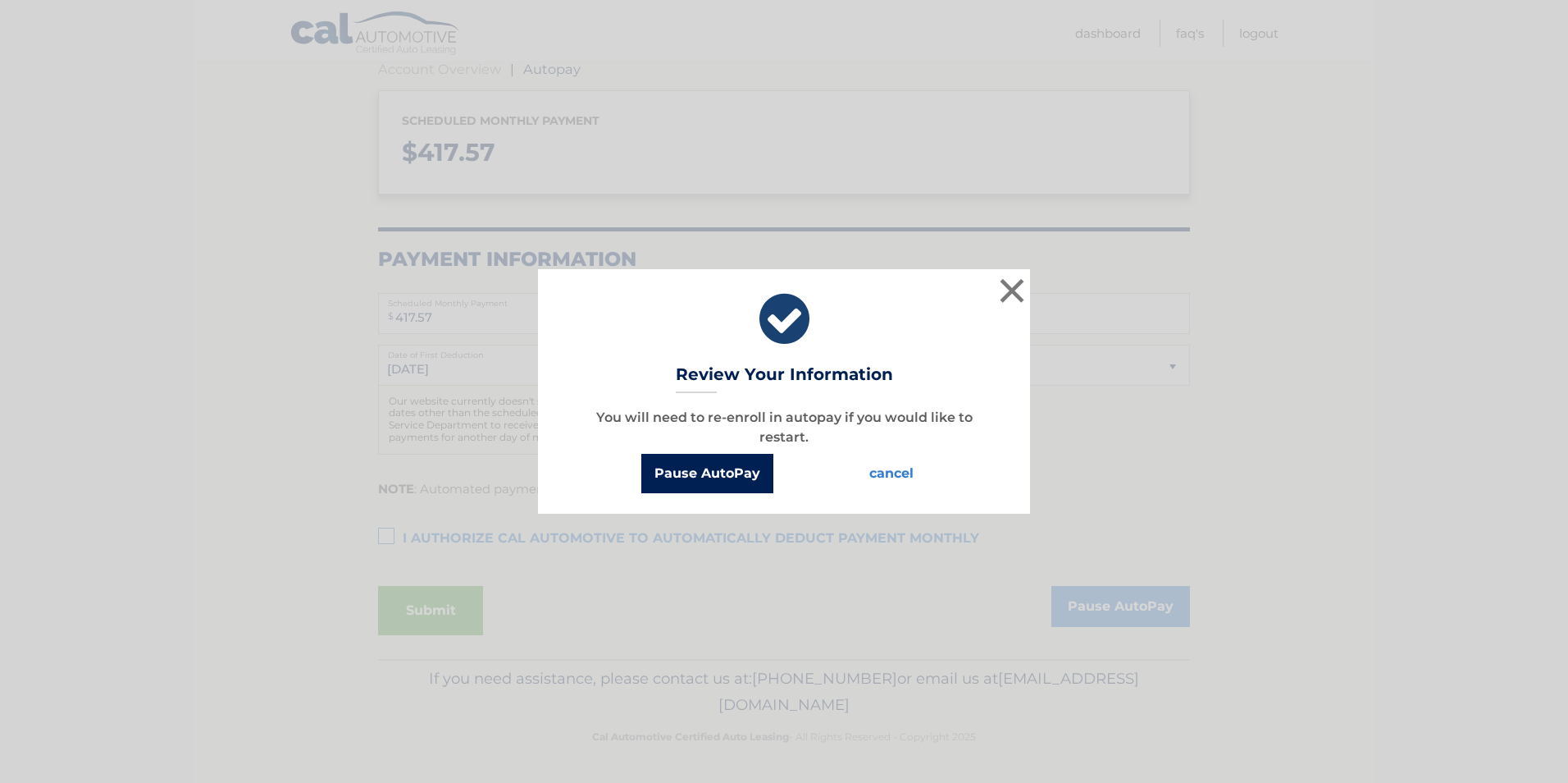
click at [757, 479] on button "Pause AutoPay" at bounding box center [708, 473] width 132 height 39
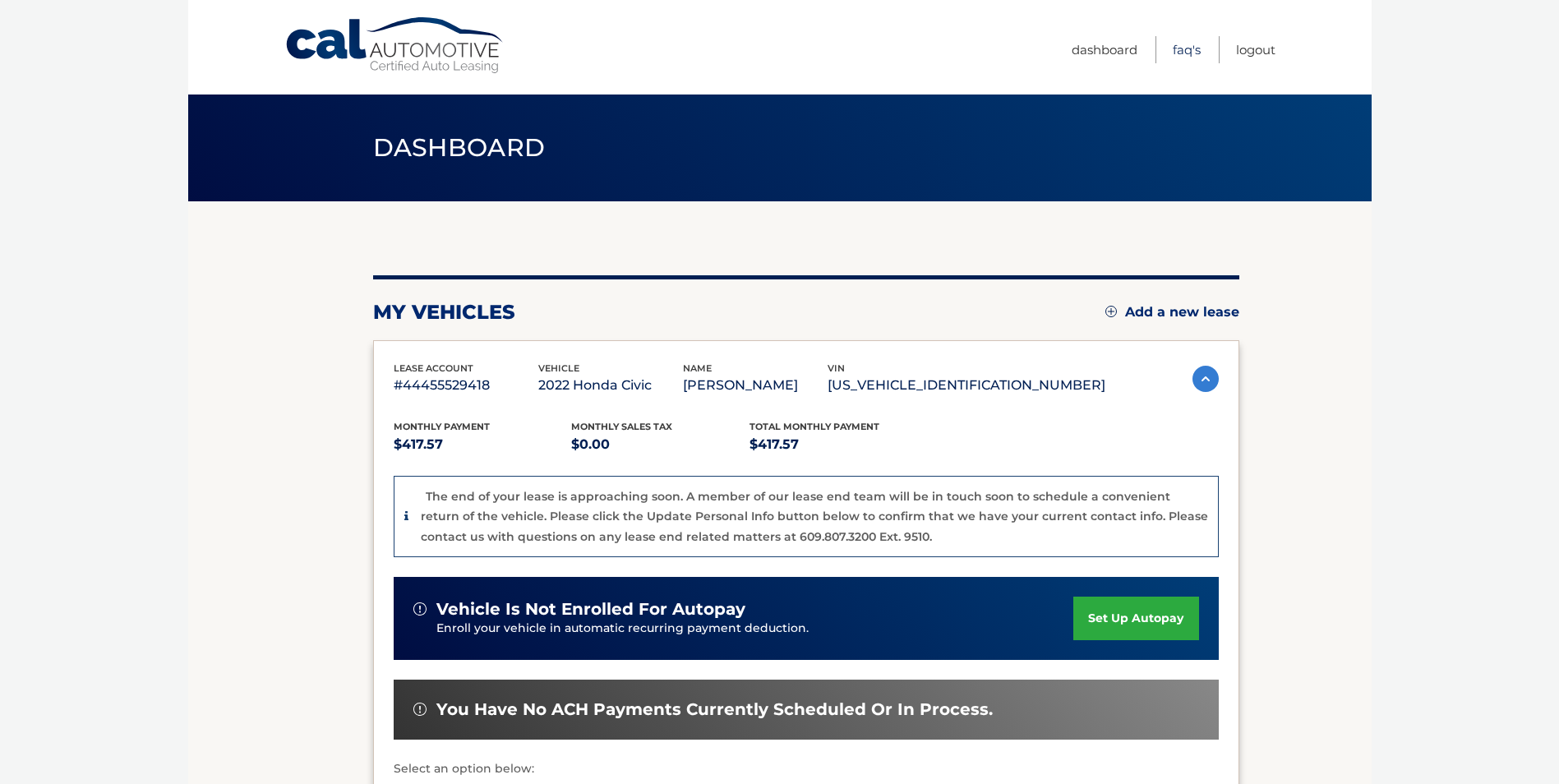
click at [1182, 53] on link "FAQ's" at bounding box center [1186, 49] width 28 height 27
